Goal: Check status

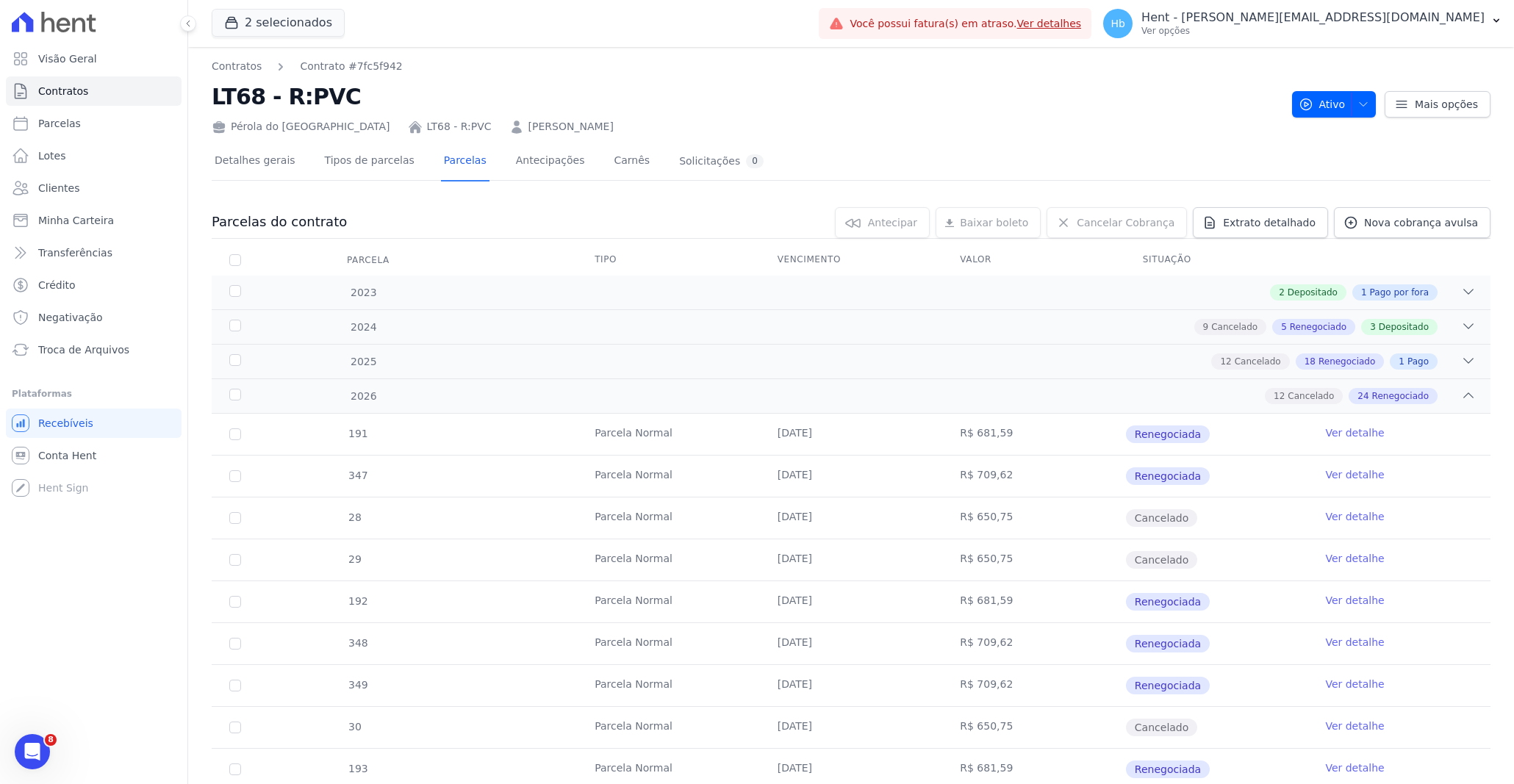
click at [545, 481] on tr "347 Parcela Normal 30/01/2026 R$ 709,62 Renegociada Ver detalhe" at bounding box center [851, 476] width 1280 height 42
drag, startPoint x: 388, startPoint y: 473, endPoint x: 17, endPoint y: 238, distance: 439.2
click at [336, 466] on tr "347 Parcela Normal 30/01/2026 R$ 709,62 Renegociada Ver detalhe" at bounding box center [851, 476] width 1280 height 42
copy span "347"
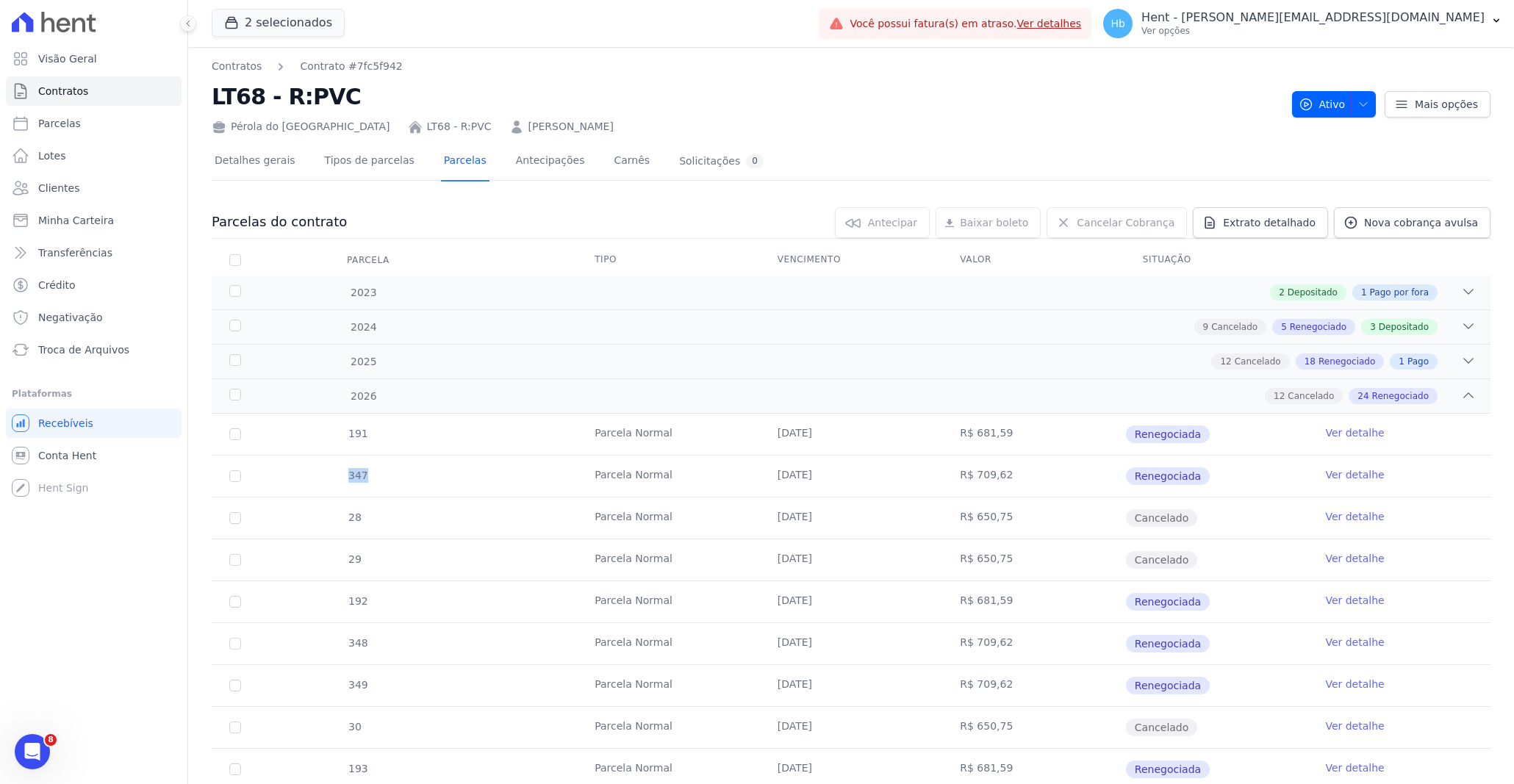
copy span "347"
click at [657, 316] on div "2024 9 Cancelado 5 Renegociado 3 Depositado" at bounding box center [851, 327] width 1280 height 35
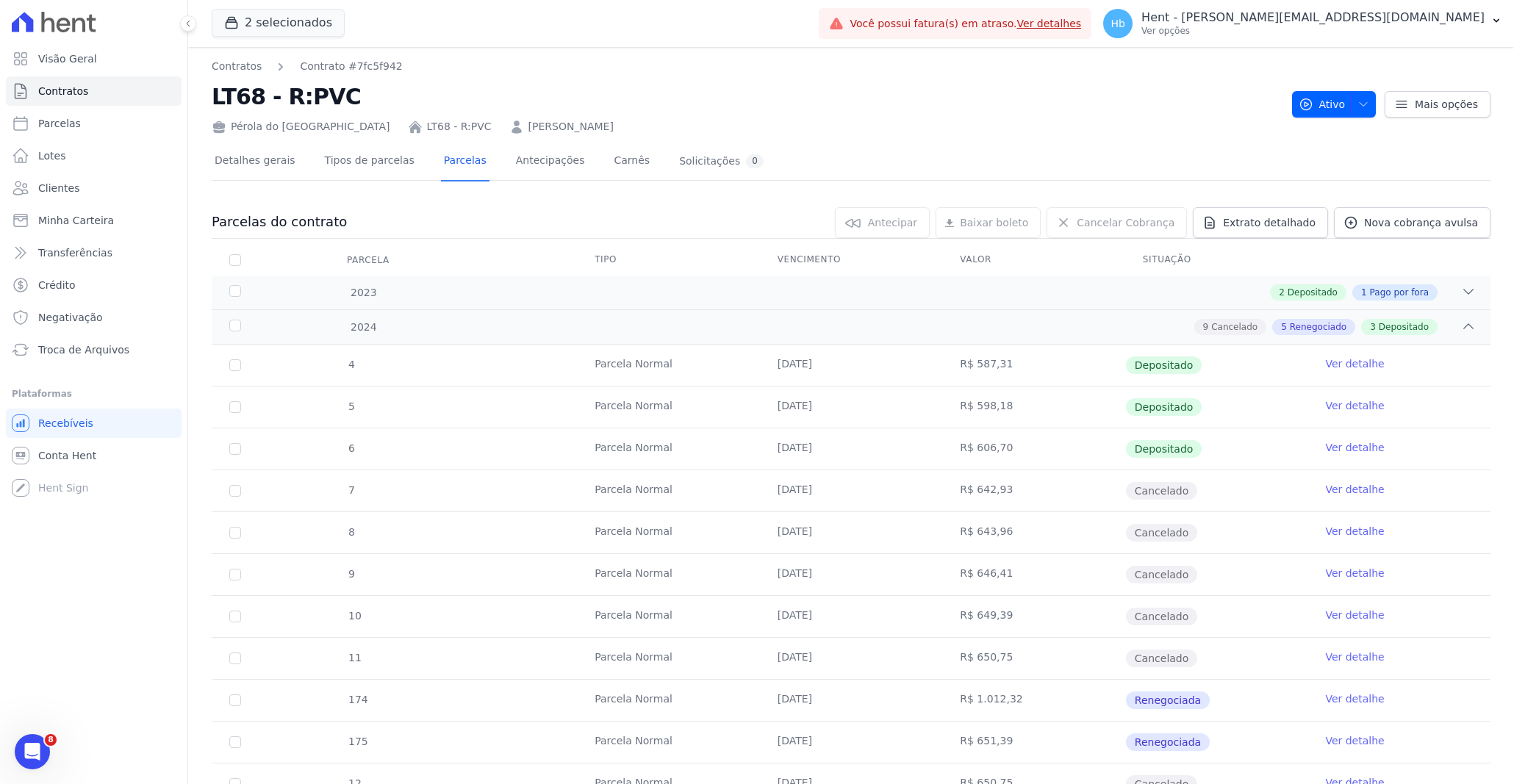
click at [474, 340] on div "4 Parcela Normal 30/01/2024 R$ 587,31 Depositado Ver detalhe 5 Parcela Normal 2…" at bounding box center [851, 701] width 1326 height 723
click at [443, 319] on div "9 Cancelado 5 Renegociado 3 Depositado" at bounding box center [915, 327] width 1124 height 16
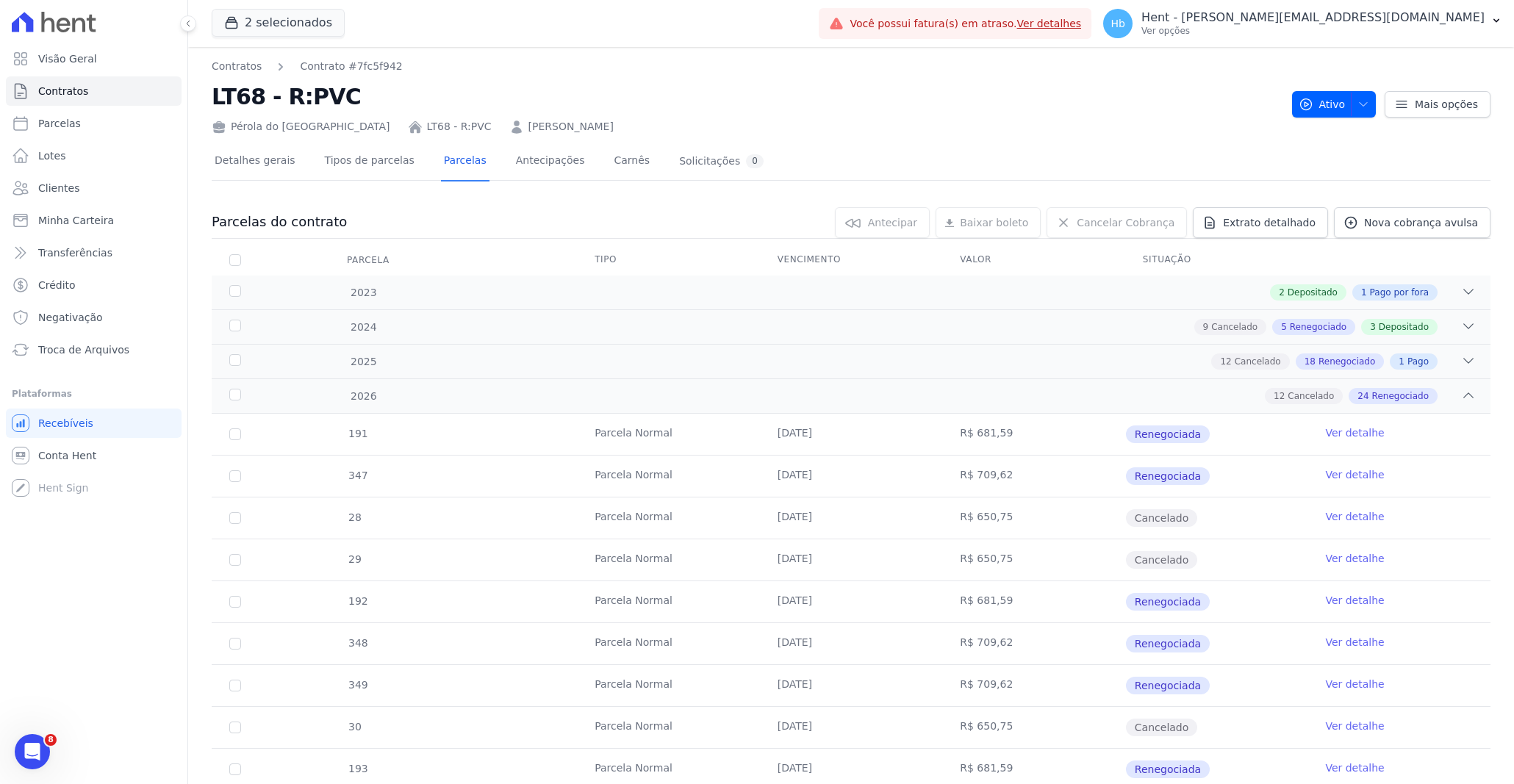
click at [480, 387] on div "2026 12 Cancelado 24 Renegociado" at bounding box center [851, 396] width 1280 height 35
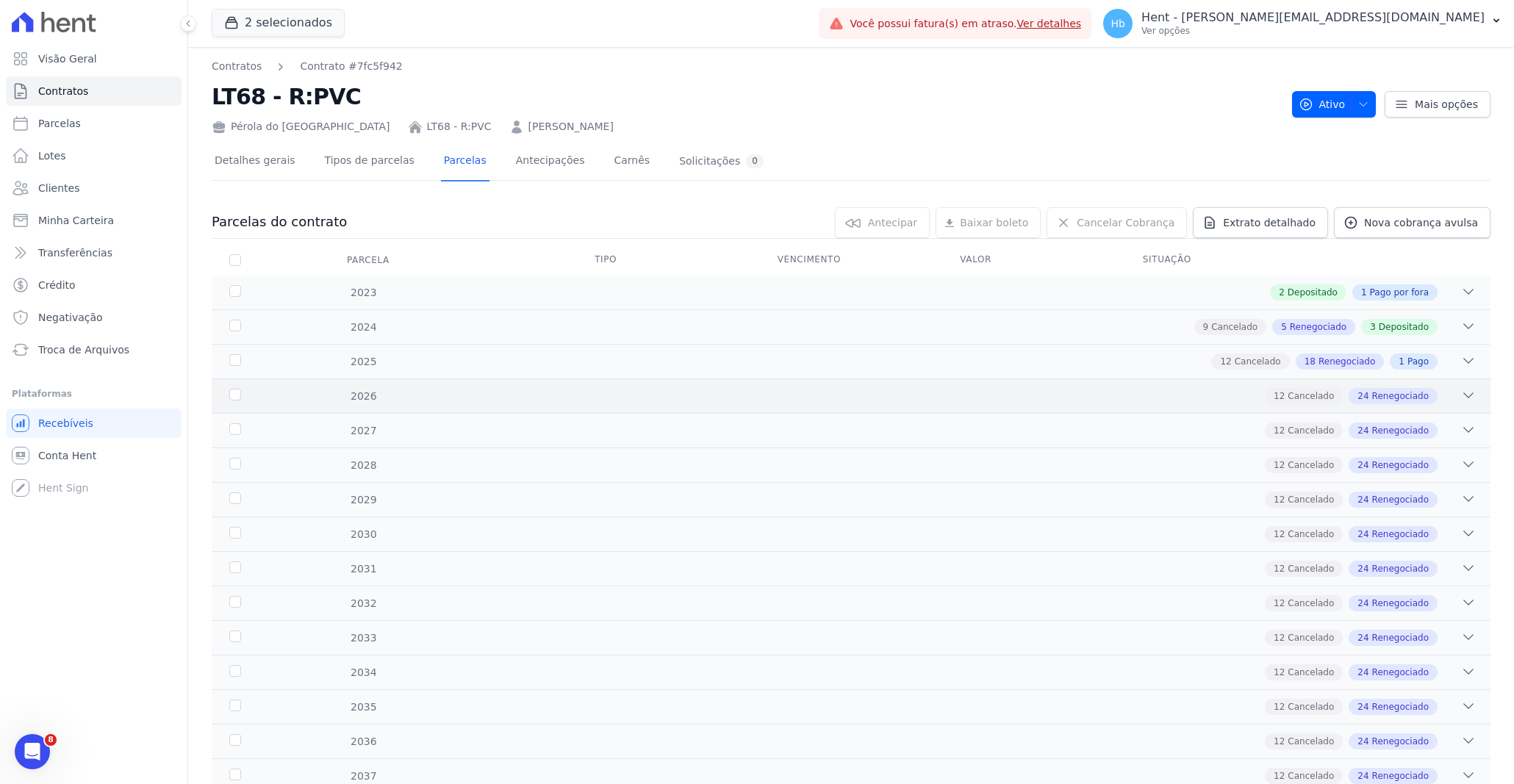
click at [456, 397] on div "12 Cancelado 24 Renegociado" at bounding box center [915, 396] width 1124 height 16
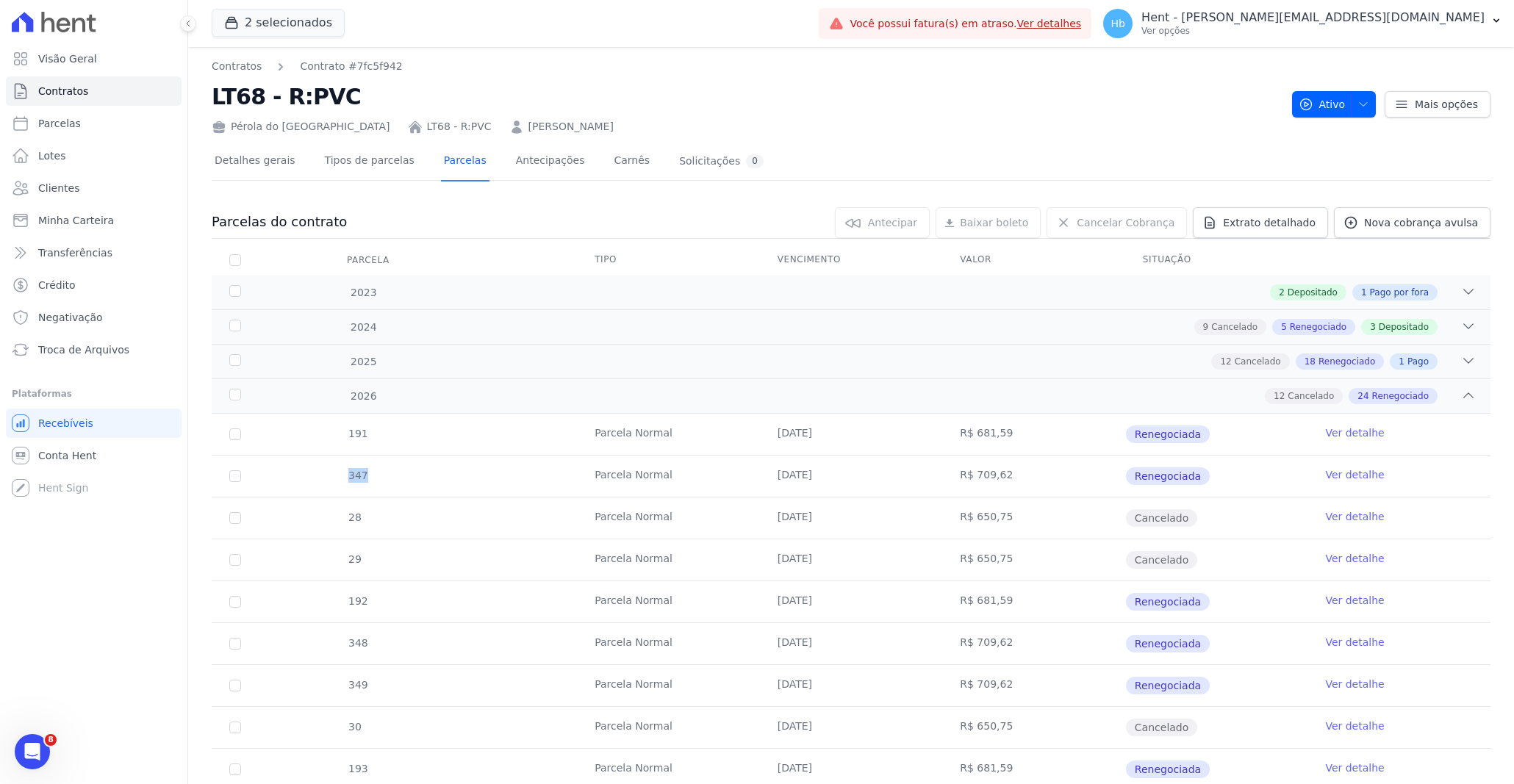
drag, startPoint x: 377, startPoint y: 472, endPoint x: 334, endPoint y: 473, distance: 43.0
click at [334, 473] on div "347" at bounding box center [358, 476] width 57 height 40
copy span "347"
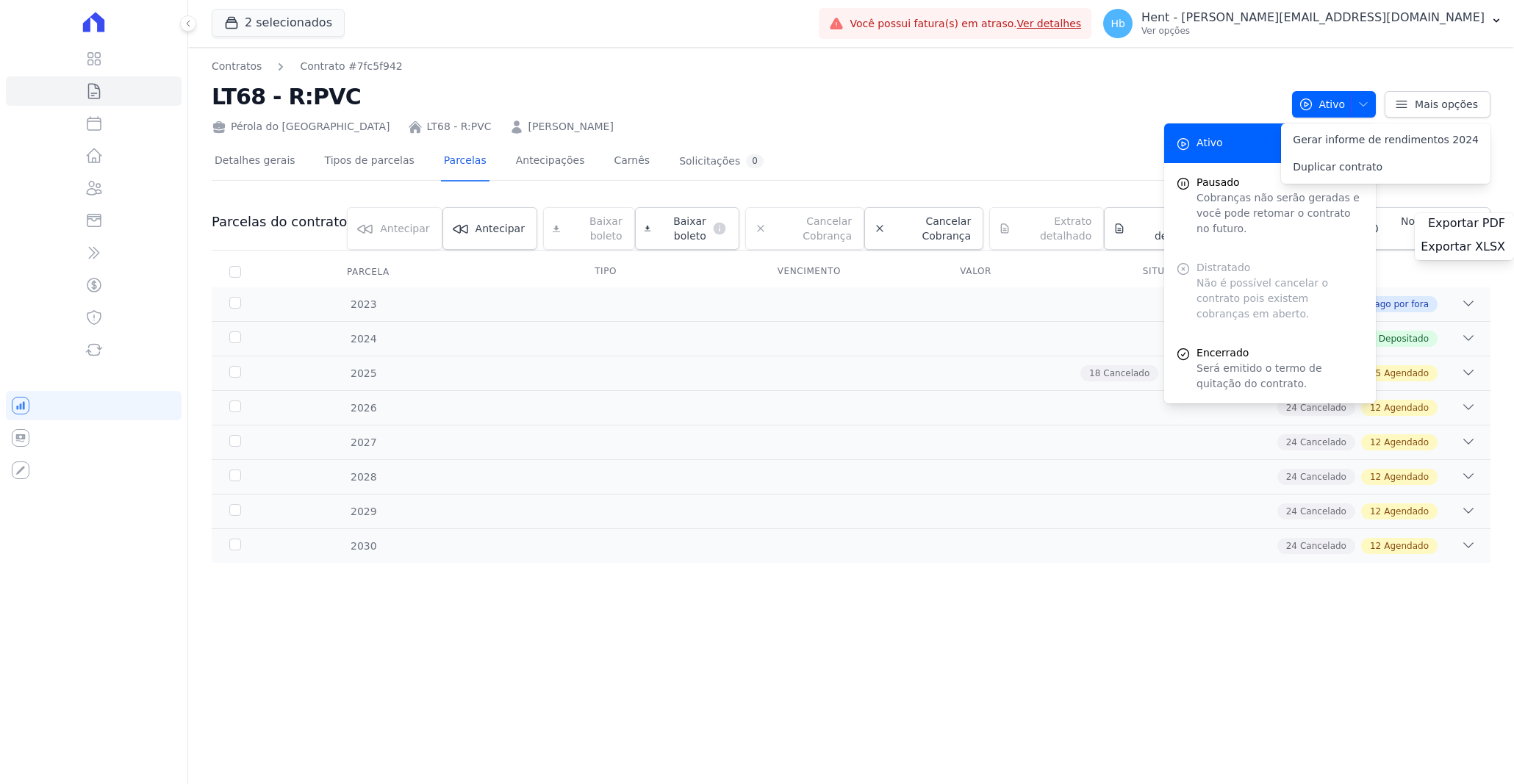
click at [956, 136] on div "Detalhes gerais Tipos de parcelas Parcelas Antecipações Carnês Solicitações 0 P…" at bounding box center [851, 365] width 1280 height 461
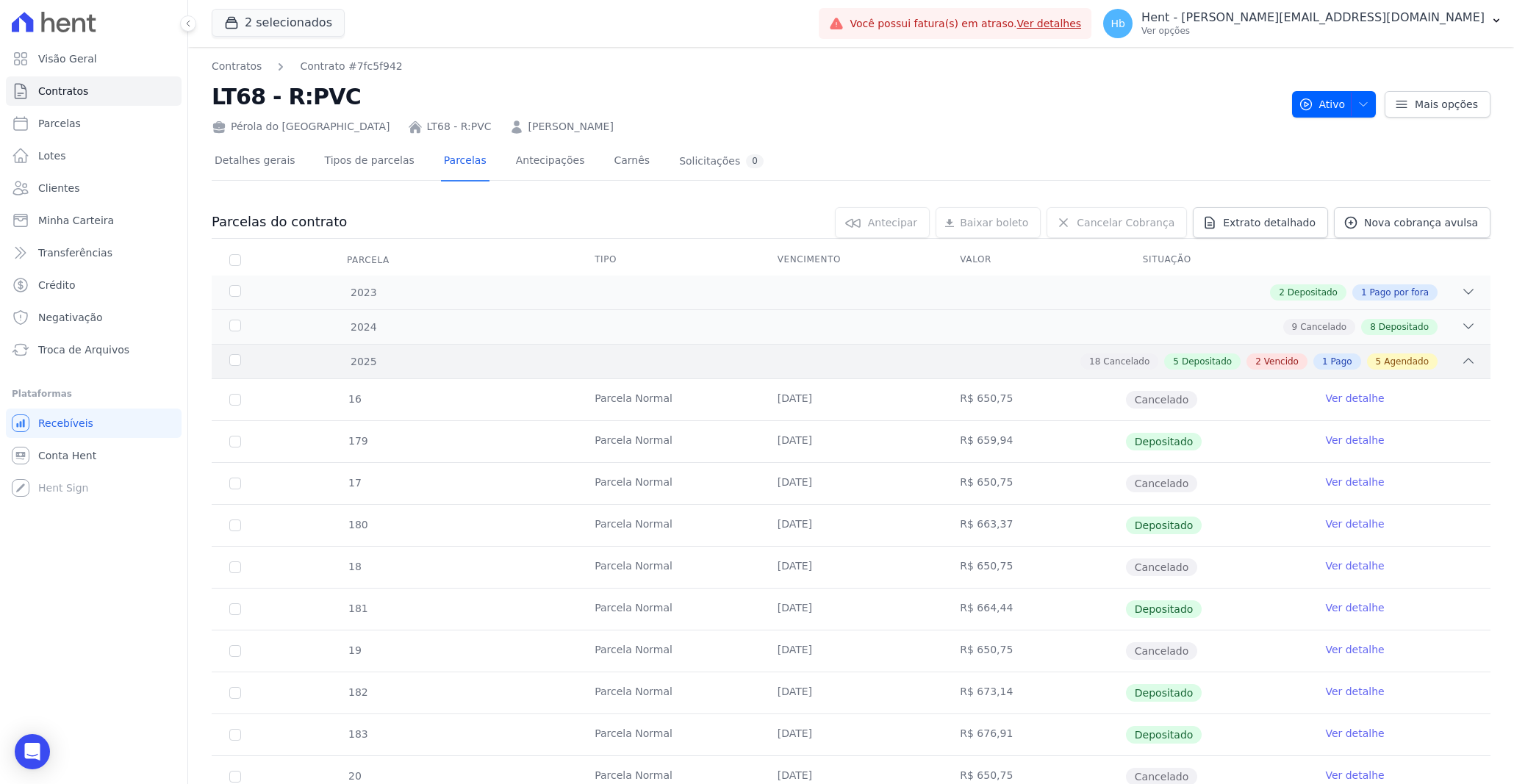
click at [403, 353] on div "18 Cancelado 5 Depositado 2 Vencido 1 Pago 5 Agendado" at bounding box center [915, 361] width 1124 height 16
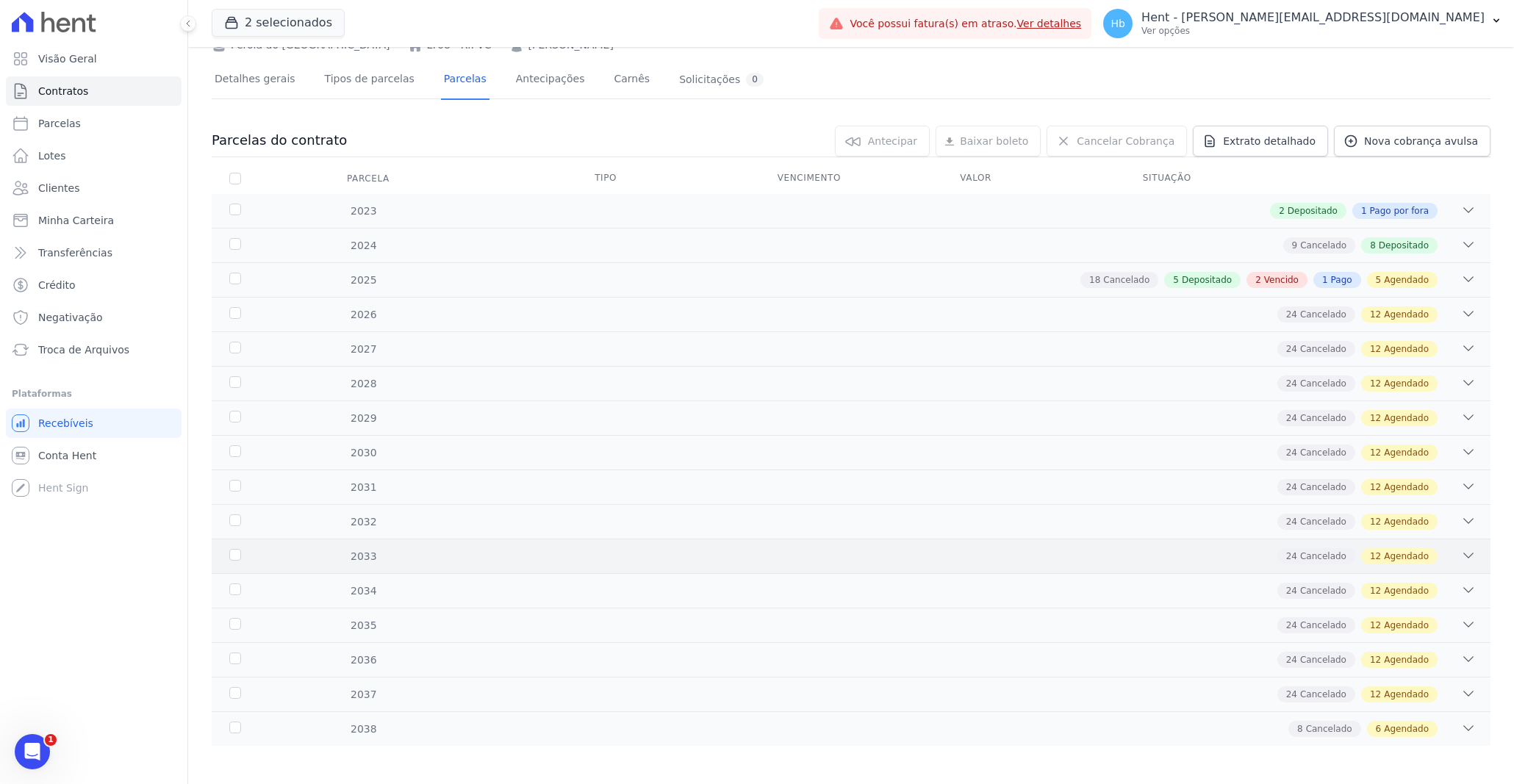
scroll to position [86, 0]
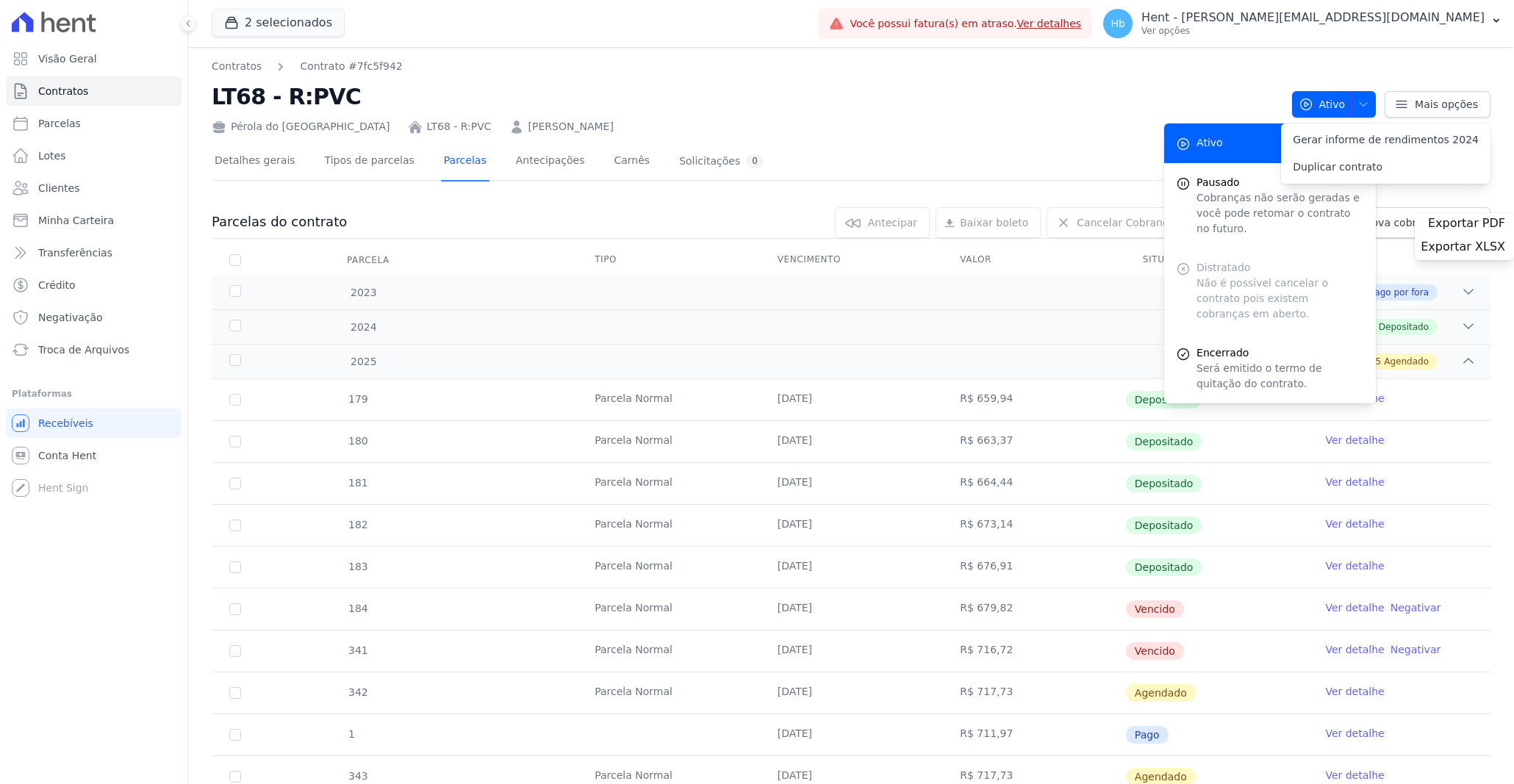
scroll to position [30, 0]
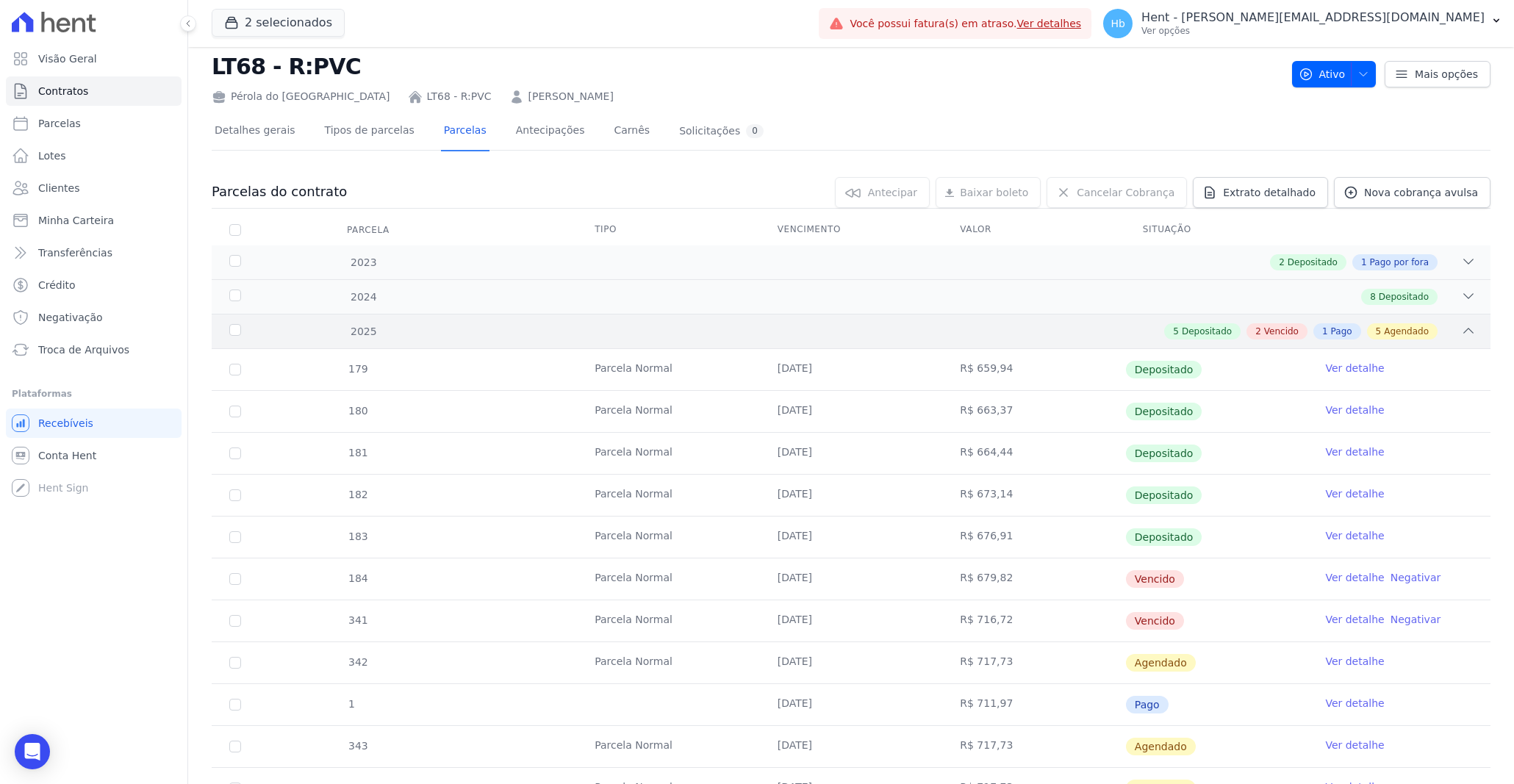
click at [456, 338] on div "5 Depositado 2 Vencido 1 Pago 5 Agendado" at bounding box center [915, 331] width 1124 height 16
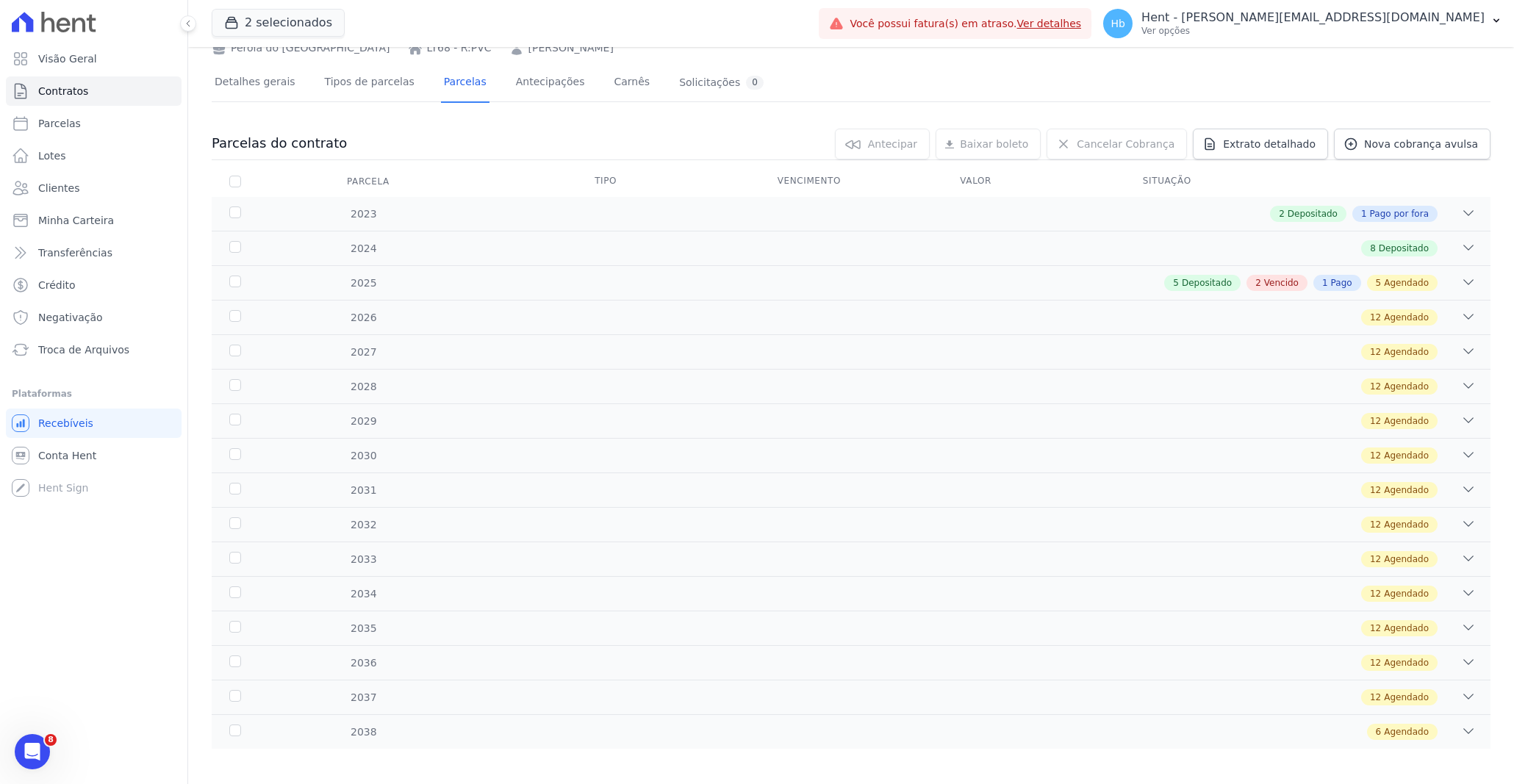
scroll to position [86, 0]
